Goal: Transaction & Acquisition: Purchase product/service

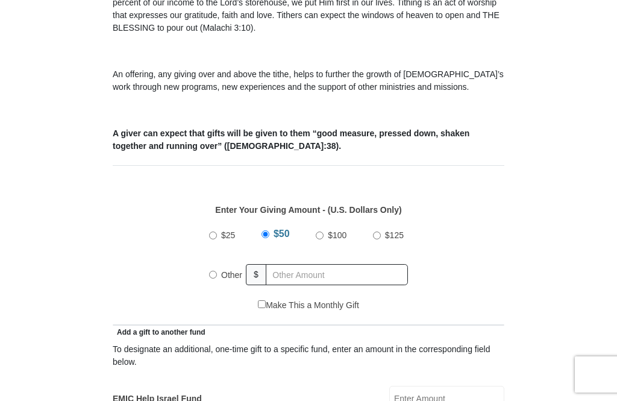
scroll to position [406, 0]
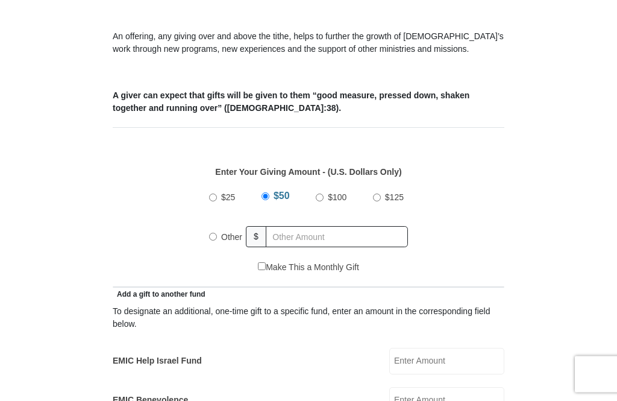
click at [210, 233] on input "Other" at bounding box center [213, 237] width 8 height 8
radio input "true"
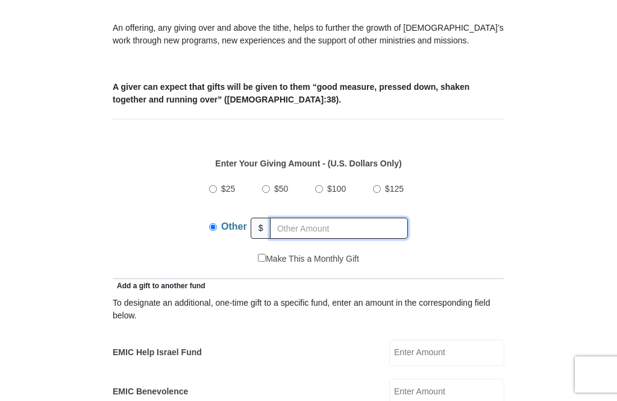
scroll to position [415, 0]
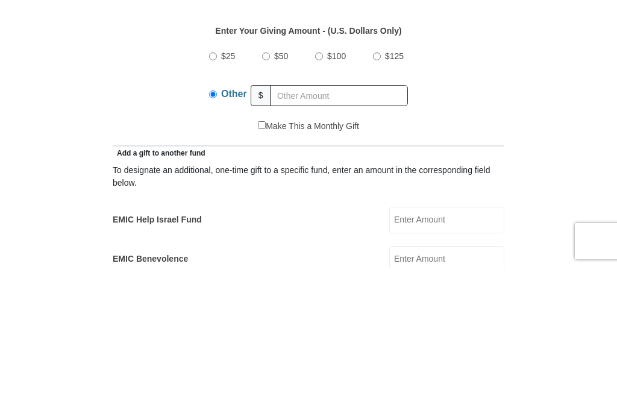
click at [219, 214] on label "Other" at bounding box center [234, 229] width 34 height 30
click at [217, 224] on input "Other" at bounding box center [213, 228] width 8 height 8
click at [222, 179] on label "$25" at bounding box center [228, 189] width 22 height 21
click at [217, 186] on input "$25" at bounding box center [213, 190] width 8 height 8
radio input "true"
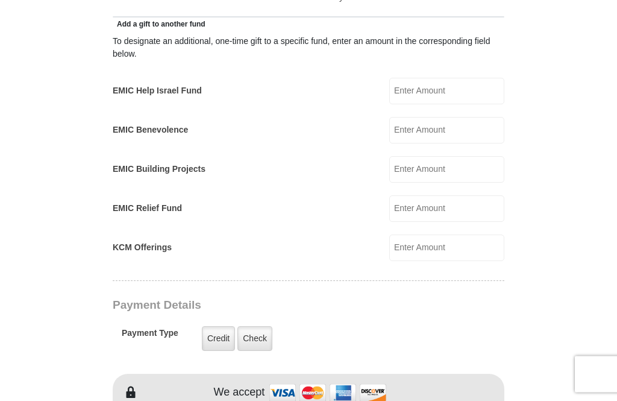
scroll to position [678, 0]
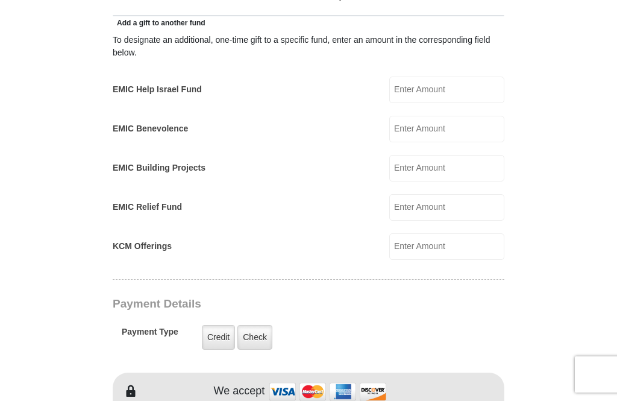
click at [465, 249] on input "KCM Offerings" at bounding box center [446, 246] width 115 height 27
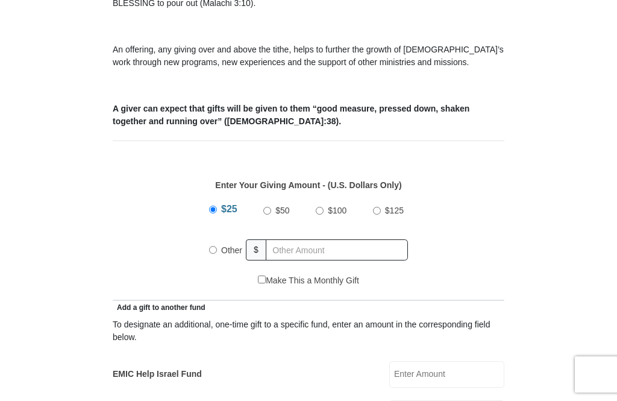
scroll to position [394, 0]
type input "25"
click at [213, 252] on input "Other" at bounding box center [213, 250] width 8 height 8
radio input "true"
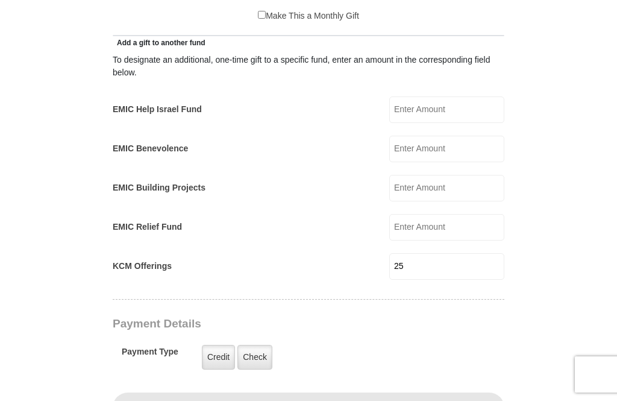
scroll to position [656, 0]
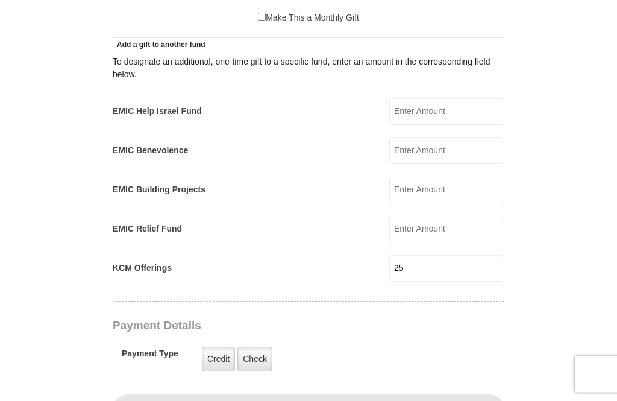
click at [458, 271] on input "25" at bounding box center [446, 269] width 115 height 27
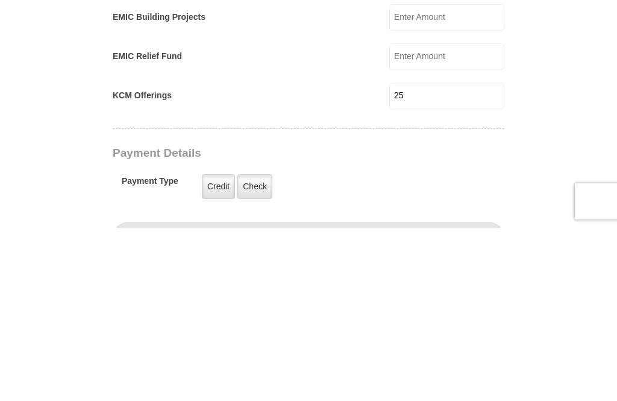
type input "2"
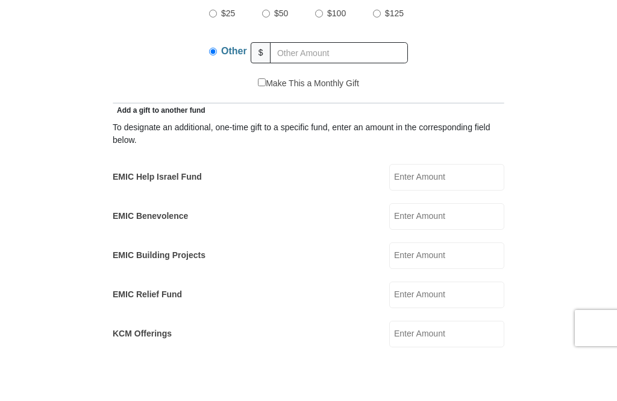
scroll to position [544, 0]
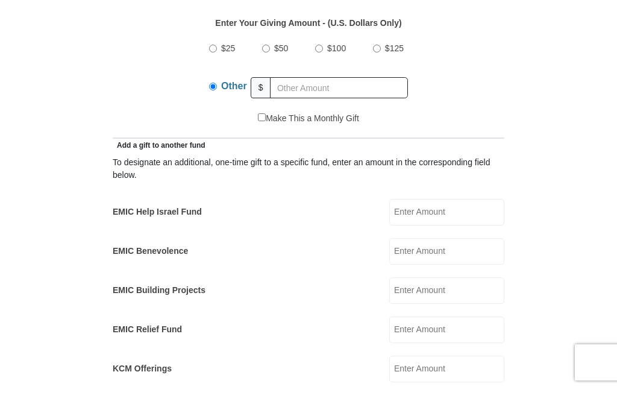
click at [221, 55] on label "$25" at bounding box center [228, 60] width 22 height 21
click at [217, 57] on input "$25" at bounding box center [213, 61] width 8 height 8
radio input "true"
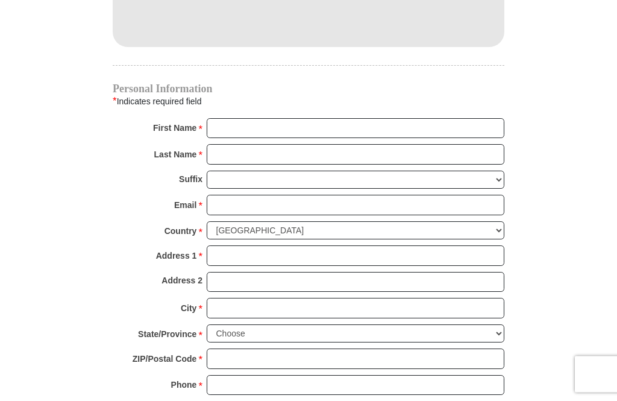
scroll to position [1137, 0]
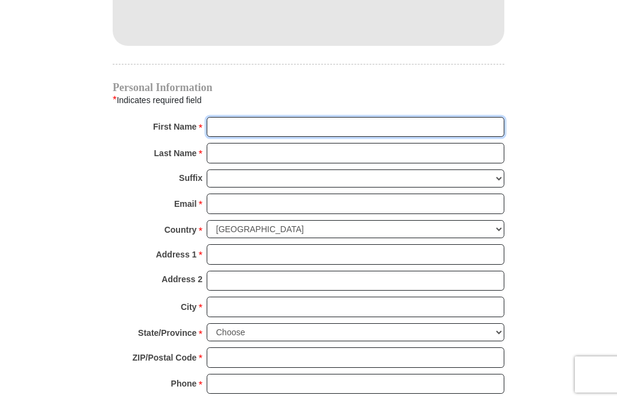
click at [324, 123] on input "First Name *" at bounding box center [356, 127] width 298 height 20
type input "[PERSON_NAME]"
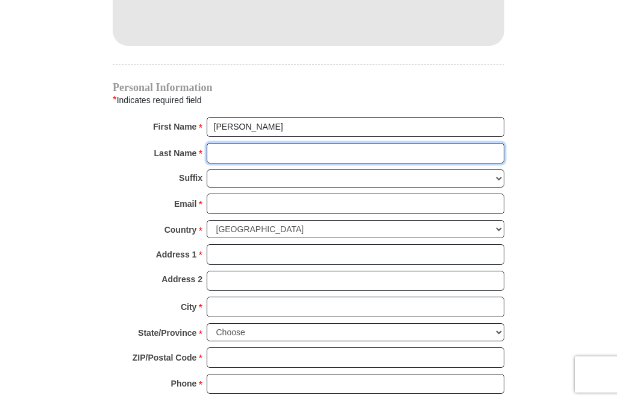
type input "[PERSON_NAME]"
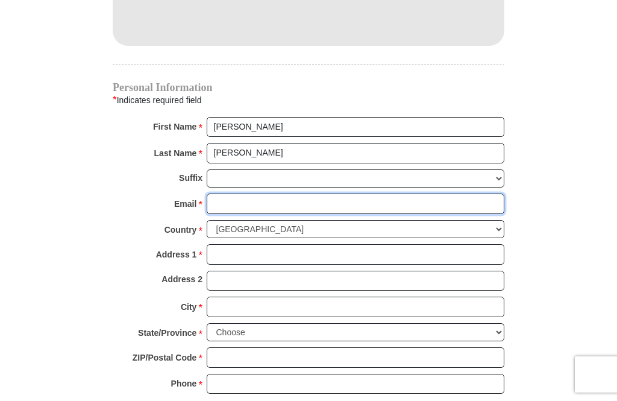
click at [315, 200] on input "Email *" at bounding box center [356, 203] width 298 height 20
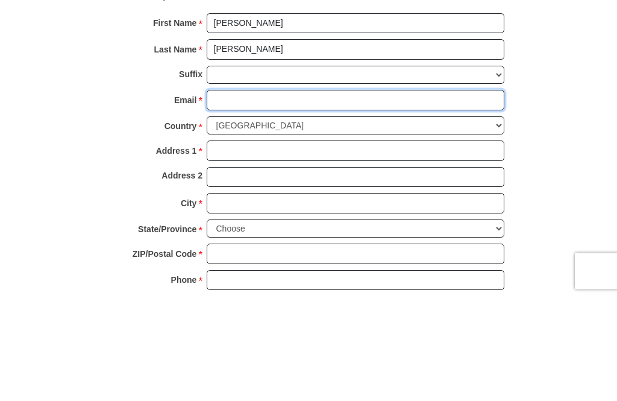
type input "[EMAIL_ADDRESS][DOMAIN_NAME]"
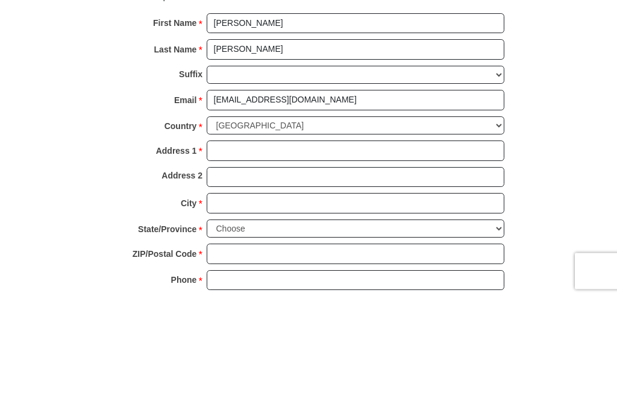
scroll to position [1241, 0]
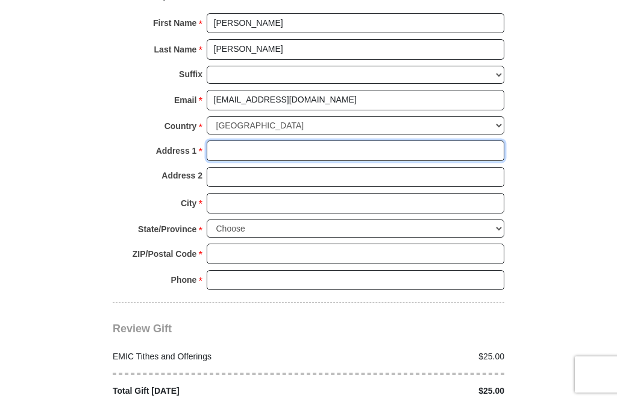
click at [332, 145] on input "Address 1 *" at bounding box center [356, 150] width 298 height 20
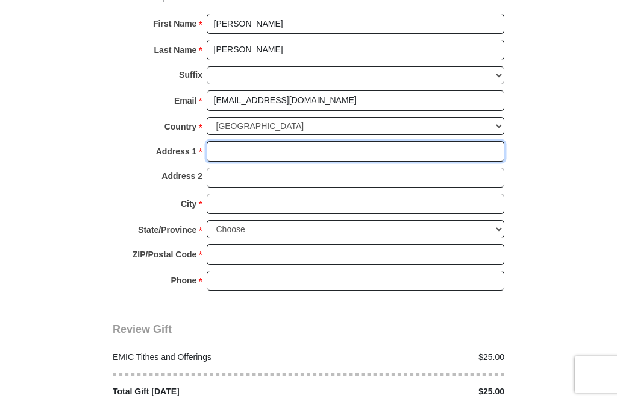
type input "[STREET_ADDRESS]"
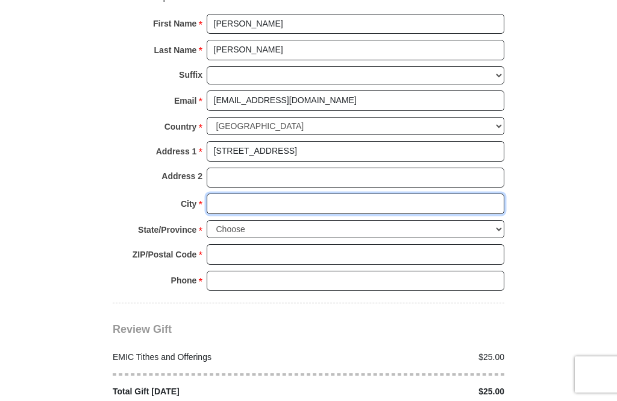
type input "[GEOGRAPHIC_DATA]"
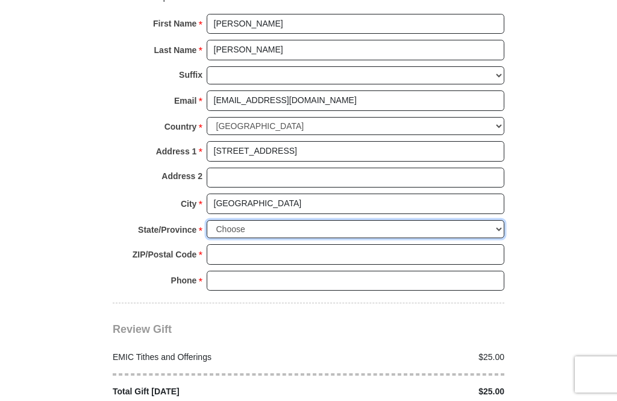
select select "FL"
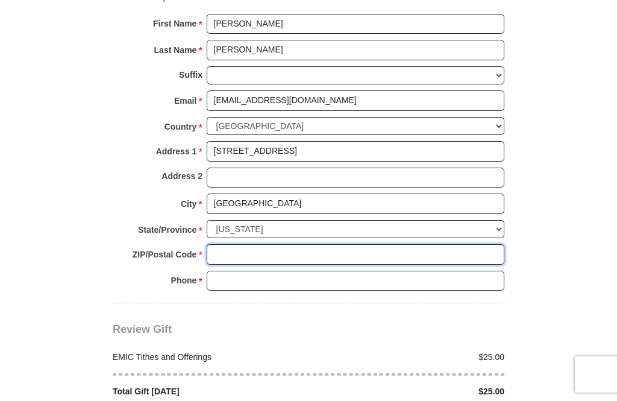
type input "32258"
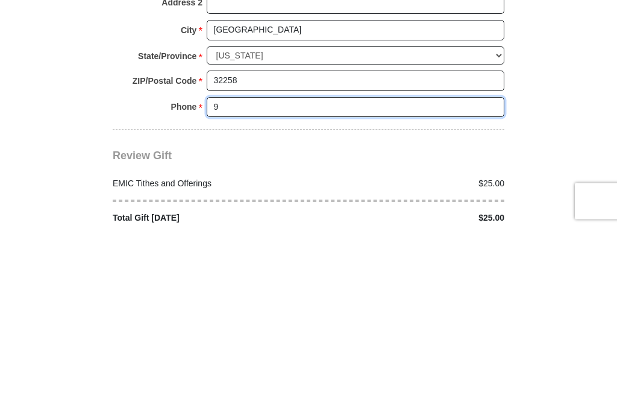
type input "9045371306"
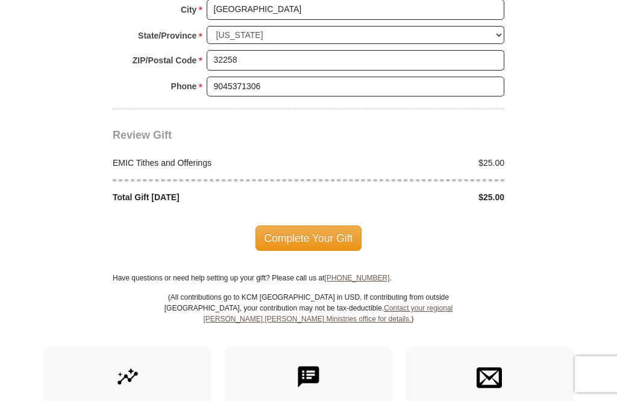
scroll to position [1438, 0]
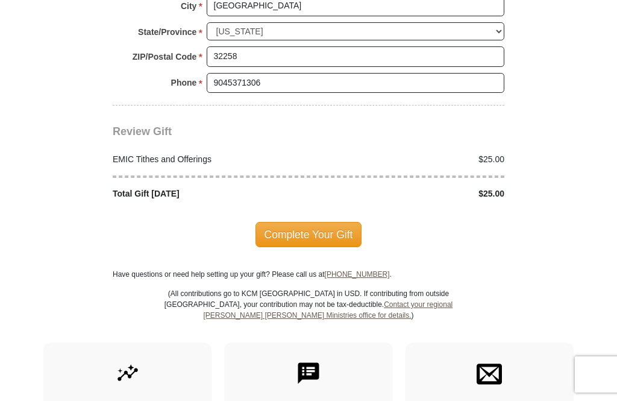
click at [309, 222] on span "Complete Your Gift" at bounding box center [309, 234] width 107 height 25
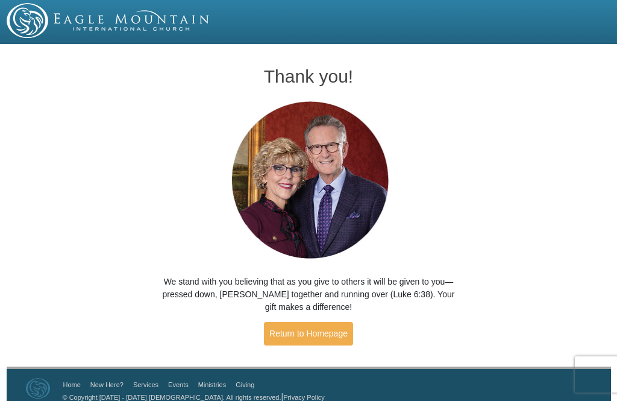
click at [318, 332] on link "Return to Homepage" at bounding box center [308, 334] width 89 height 24
